Goal: Task Accomplishment & Management: Use online tool/utility

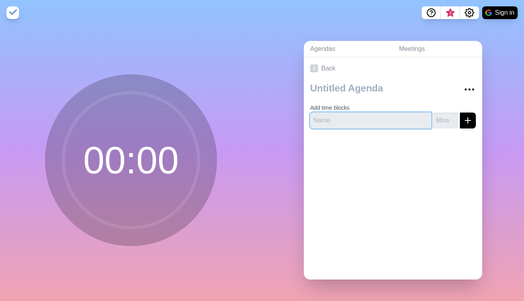
click at [377, 116] on input "text" at bounding box center [370, 121] width 121 height 16
type input "Punk 1"
click at [463, 116] on icon "submit" at bounding box center [468, 121] width 10 height 10
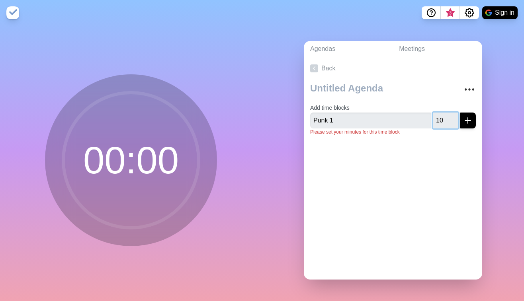
type input "10"
click at [460, 113] on button "submit" at bounding box center [468, 121] width 16 height 16
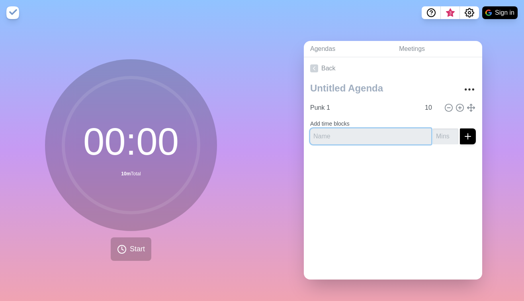
click at [323, 133] on input "text" at bounding box center [370, 137] width 121 height 16
type input "punkt 2"
click at [460, 129] on button "submit" at bounding box center [468, 137] width 16 height 16
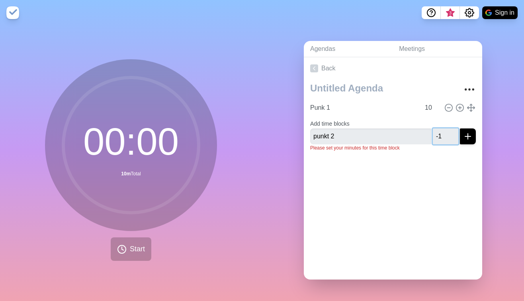
click at [443, 134] on input "-1" at bounding box center [444, 137] width 25 height 16
drag, startPoint x: 432, startPoint y: 133, endPoint x: 419, endPoint y: 132, distance: 13.2
click at [419, 132] on div "punkt 2 -1" at bounding box center [393, 137] width 166 height 16
type input "5"
click at [460, 129] on button "submit" at bounding box center [468, 137] width 16 height 16
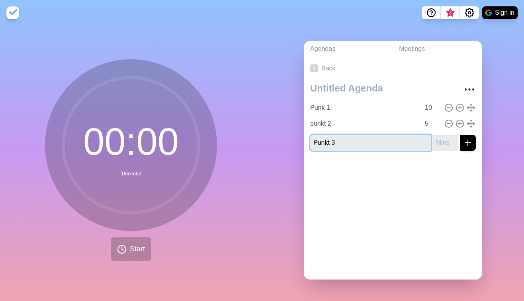
type input "Punkt 3"
click at [443, 135] on input "1" at bounding box center [444, 143] width 25 height 16
drag, startPoint x: 432, startPoint y: 139, endPoint x: 417, endPoint y: 138, distance: 14.3
click at [418, 138] on div "Punkt 3 1" at bounding box center [393, 143] width 166 height 16
type input "20"
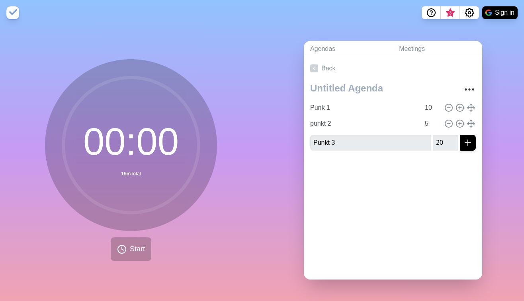
click at [422, 201] on div "Back Punk 1 10 punkt 2 5 Punkt 3 20" at bounding box center [393, 168] width 178 height 222
click at [465, 143] on line "submit" at bounding box center [468, 143] width 6 height 0
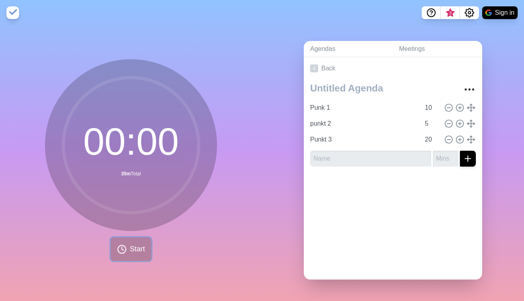
click at [130, 249] on span "Start" at bounding box center [137, 249] width 15 height 11
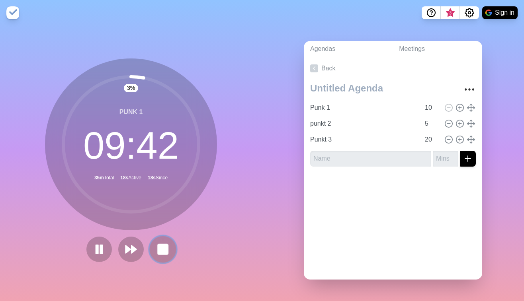
click at [164, 250] on rect at bounding box center [163, 249] width 10 height 10
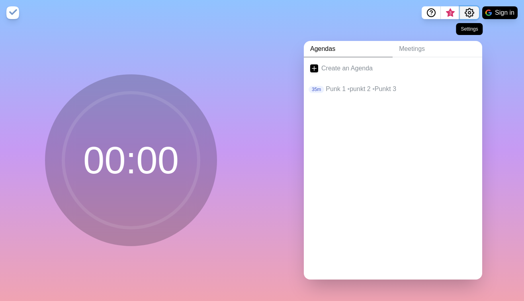
click at [465, 13] on icon "Settings" at bounding box center [469, 12] width 9 height 9
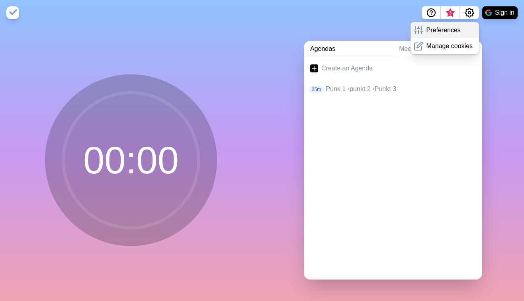
click at [438, 28] on p "Preferences" at bounding box center [443, 30] width 34 height 10
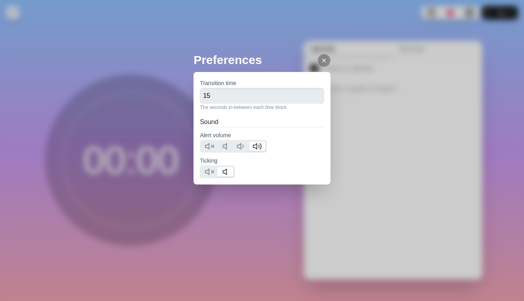
click at [322, 61] on line at bounding box center [323, 60] width 3 height 3
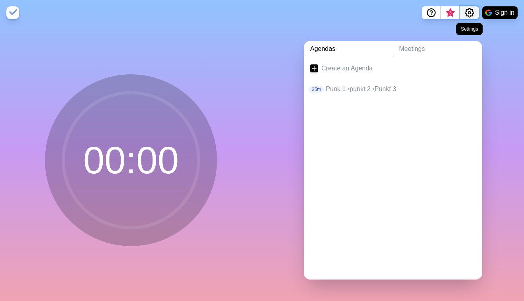
click at [472, 14] on icon "Settings" at bounding box center [469, 13] width 10 height 10
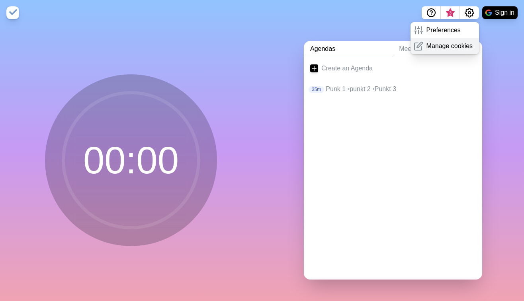
click at [457, 48] on p "Manage cookies" at bounding box center [449, 46] width 47 height 10
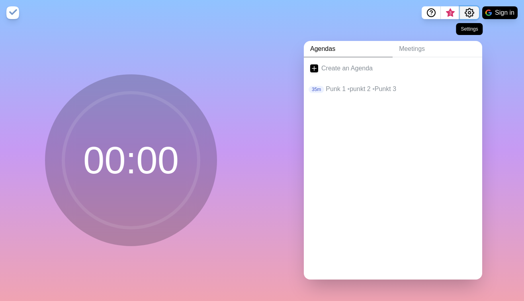
click at [469, 15] on icon "Settings" at bounding box center [469, 13] width 10 height 10
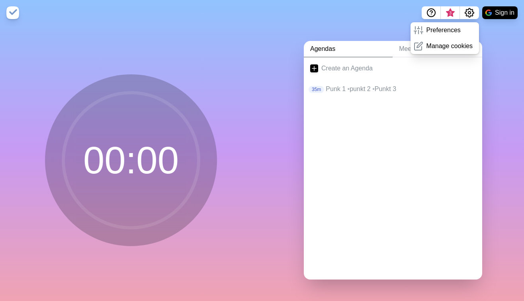
click at [295, 20] on nav "3 Preferences Manage cookies Sign in" at bounding box center [262, 12] width 524 height 25
click at [14, 13] on img at bounding box center [12, 12] width 13 height 13
click at [328, 25] on nav "3 Preferences Manage cookies Sign in" at bounding box center [262, 12] width 524 height 25
click at [464, 16] on icon "Settings" at bounding box center [469, 13] width 10 height 10
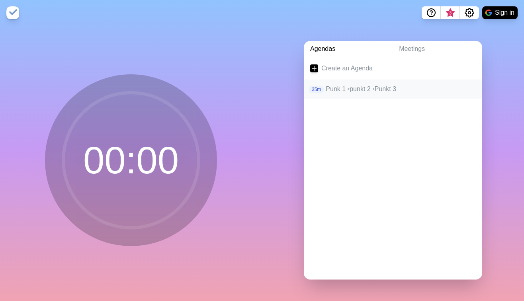
click at [335, 86] on p "Punk 1 • punkt 2 • Punkt 3" at bounding box center [400, 89] width 150 height 10
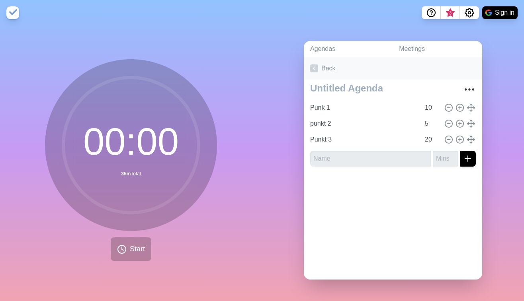
click at [311, 64] on icon at bounding box center [314, 68] width 8 height 8
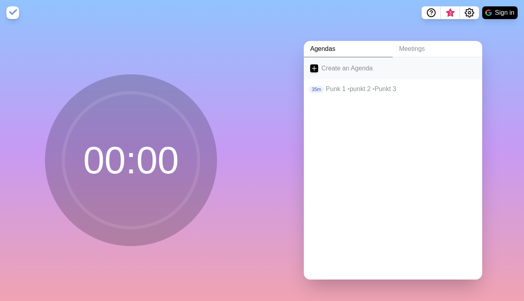
click at [345, 64] on link "Create an Agenda" at bounding box center [393, 68] width 178 height 22
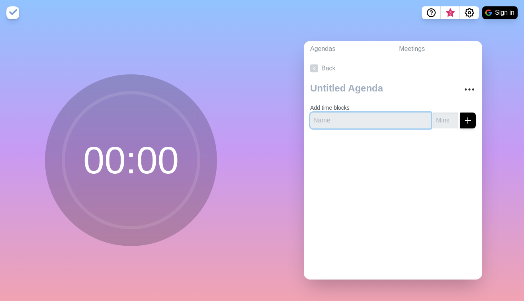
click at [324, 119] on input "text" at bounding box center [370, 121] width 121 height 16
click at [314, 64] on icon at bounding box center [314, 68] width 8 height 8
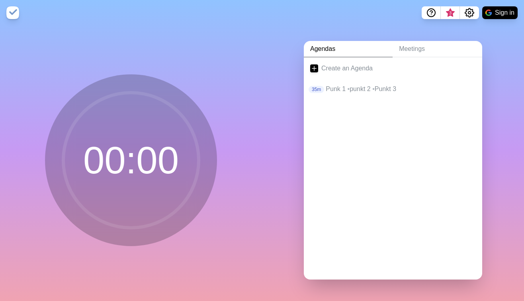
click at [325, 48] on link "Agendas" at bounding box center [348, 49] width 89 height 16
click at [329, 85] on p "Punk 1 • punkt 2 • Punkt 3" at bounding box center [400, 89] width 150 height 10
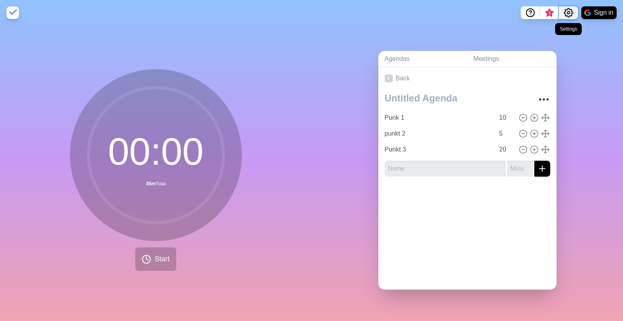
click at [523, 16] on icon "Settings" at bounding box center [568, 12] width 9 height 9
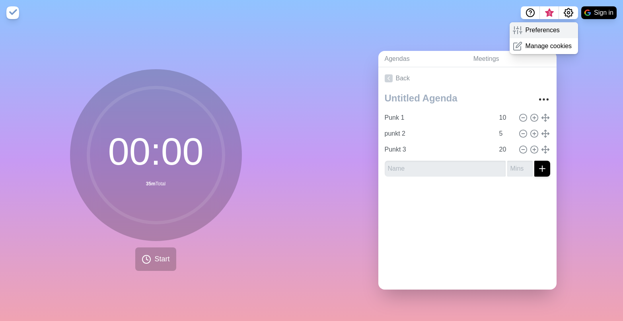
click at [523, 35] on div "Preferences" at bounding box center [544, 30] width 69 height 16
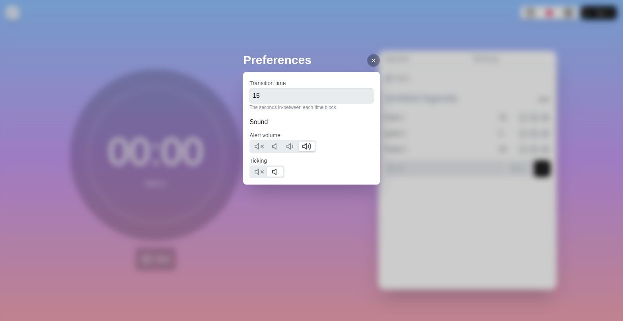
click at [370, 58] on icon at bounding box center [373, 60] width 6 height 6
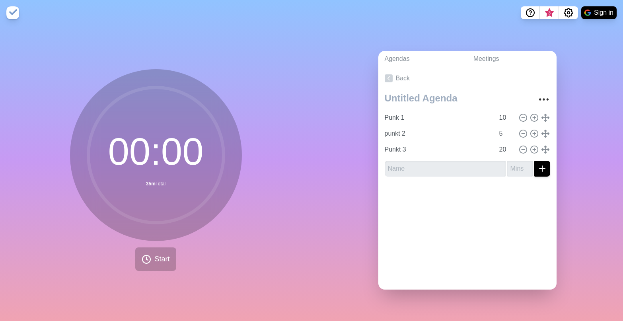
click at [13, 13] on img at bounding box center [12, 12] width 13 height 13
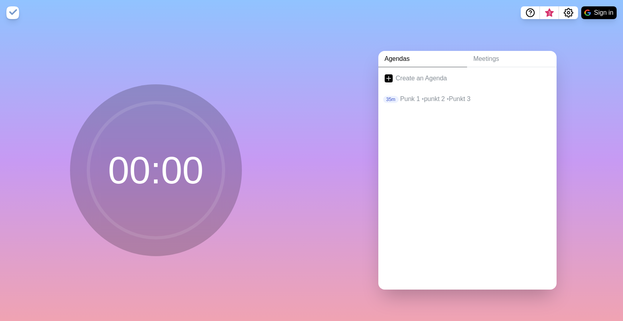
click at [14, 14] on img at bounding box center [12, 12] width 13 height 13
click at [15, 13] on img at bounding box center [12, 12] width 13 height 13
click at [422, 95] on span "•" at bounding box center [423, 98] width 2 height 7
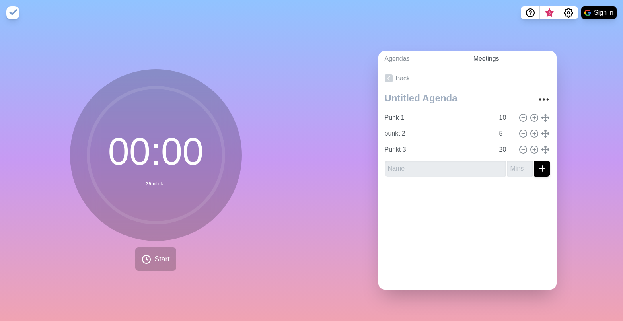
click at [480, 54] on link "Meetings" at bounding box center [512, 59] width 90 height 16
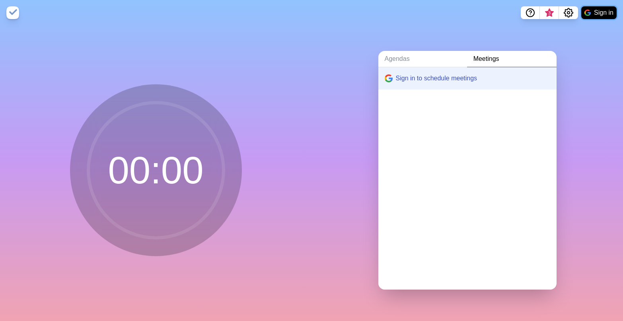
click at [523, 12] on button "Sign in" at bounding box center [598, 12] width 35 height 13
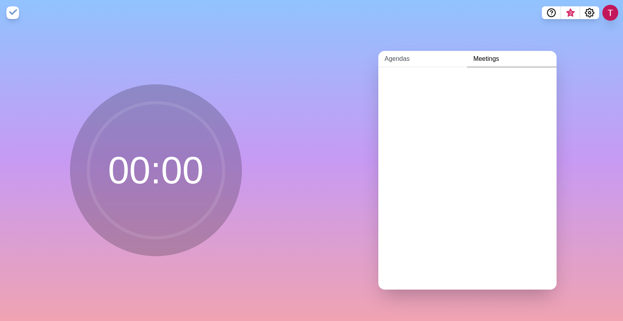
click at [413, 54] on link "Agendas" at bounding box center [422, 59] width 89 height 16
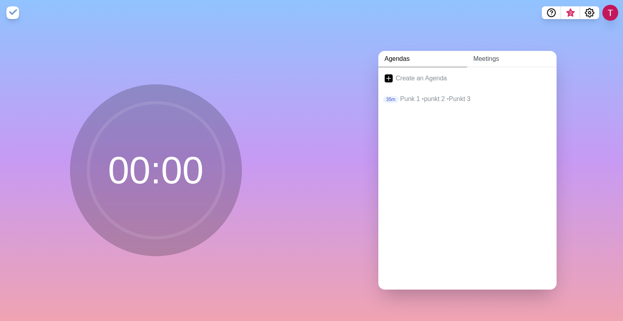
click at [483, 58] on link "Meetings" at bounding box center [512, 59] width 90 height 16
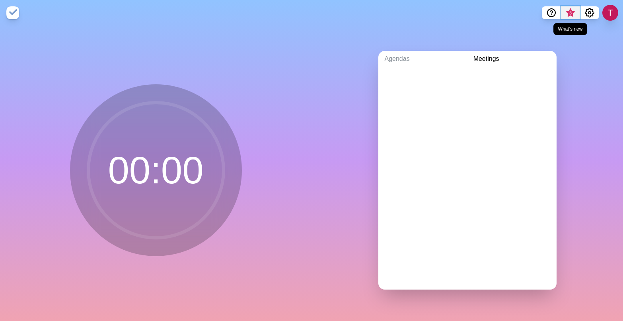
click at [523, 11] on span "3" at bounding box center [570, 13] width 6 height 6
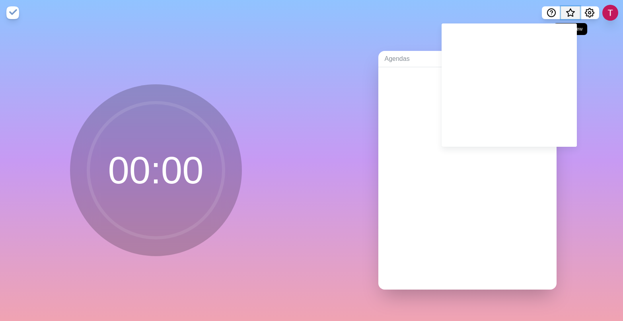
click at [523, 14] on span "What’s new" at bounding box center [571, 13] width 4 height 4
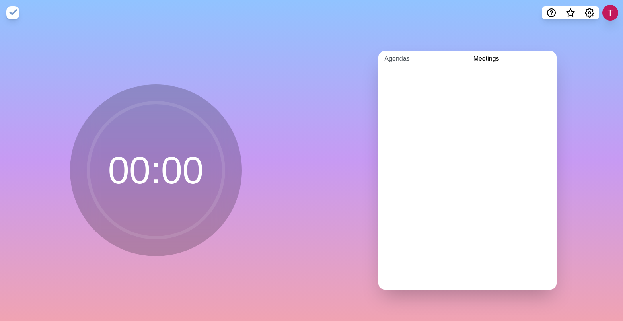
click at [402, 59] on link "Agendas" at bounding box center [422, 59] width 89 height 16
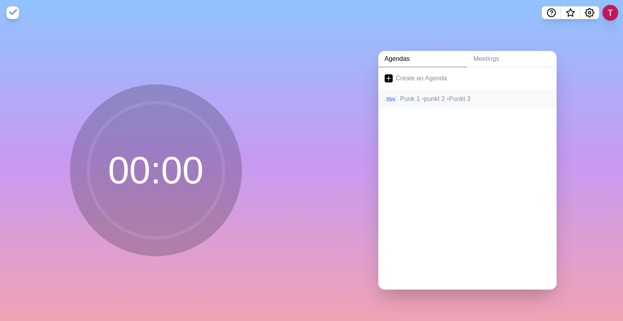
click at [416, 101] on div "35m Punk 1 • punkt 2 • Punkt 3" at bounding box center [467, 99] width 178 height 19
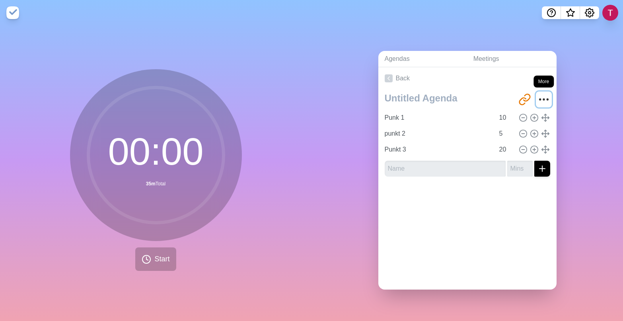
click at [523, 99] on circle "More" at bounding box center [543, 99] width 1 height 1
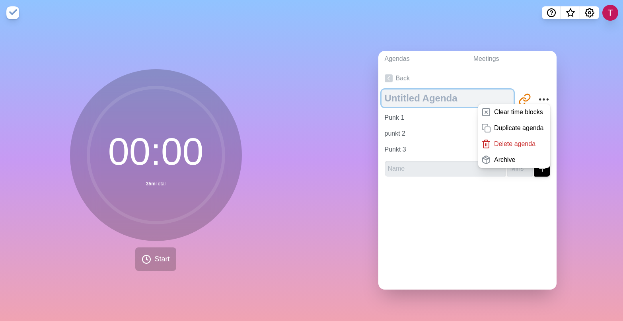
click at [434, 94] on textarea at bounding box center [448, 99] width 132 height 18
drag, startPoint x: 462, startPoint y: 95, endPoint x: 456, endPoint y: 96, distance: 5.2
click at [458, 95] on textarea at bounding box center [448, 99] width 132 height 18
type textarea "Test agenda"
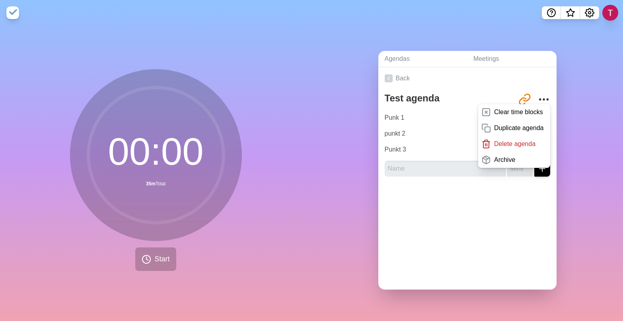
click at [427, 201] on div at bounding box center [467, 199] width 178 height 32
click at [389, 208] on div at bounding box center [467, 199] width 178 height 32
click at [437, 223] on div "Back Test agenda http://timeblocks.co/-O_LmICcV9_Gs_DN4lfV Clear time blocks Du…" at bounding box center [467, 178] width 178 height 222
click at [523, 95] on icon "More" at bounding box center [544, 99] width 13 height 13
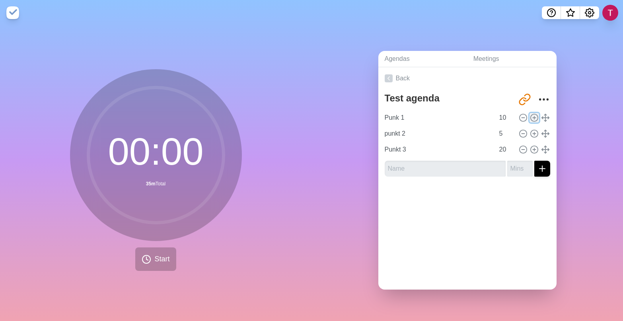
click at [523, 118] on line at bounding box center [534, 118] width 3 height 0
type input "Punk 1"
type input "10"
type input "punkt 2"
type input "5"
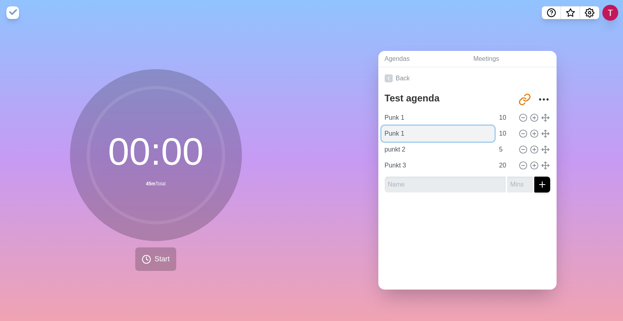
drag, startPoint x: 460, startPoint y: 132, endPoint x: 469, endPoint y: 130, distance: 9.8
click at [460, 132] on input "Punk 1" at bounding box center [438, 134] width 113 height 16
click at [523, 132] on polyline at bounding box center [542, 133] width 1 height 2
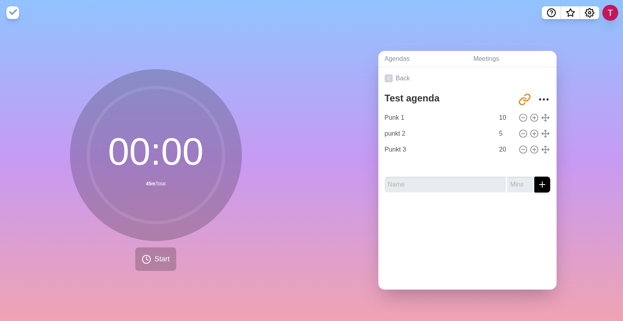
type input "Punkt 3"
type input "20"
type input "Punk 1"
type input "10"
type input "punkt 2"
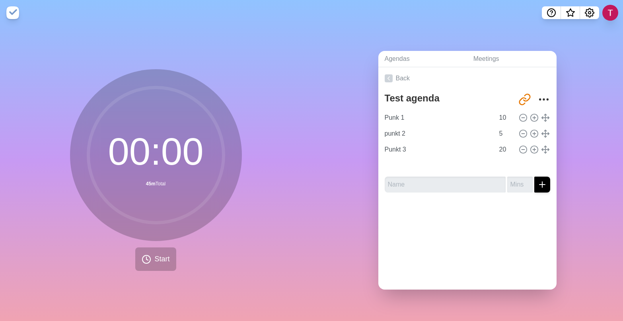
type input "5"
click at [523, 164] on icon at bounding box center [545, 165] width 9 height 9
click at [519, 162] on icon at bounding box center [523, 165] width 9 height 9
